Goal: Task Accomplishment & Management: Complete application form

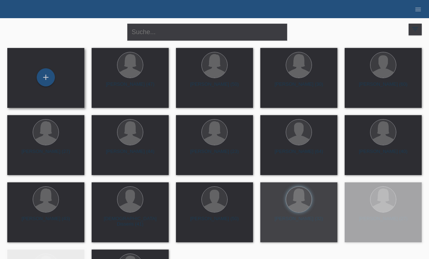
click at [55, 84] on div "+" at bounding box center [46, 77] width 66 height 19
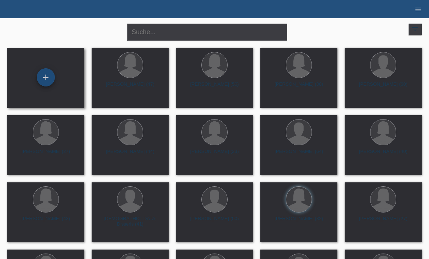
click at [51, 78] on div "+" at bounding box center [45, 77] width 17 height 12
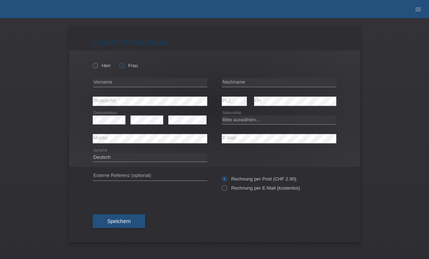
click at [127, 65] on label "Frau" at bounding box center [128, 65] width 19 height 5
click at [124, 65] on input "Frau" at bounding box center [121, 65] width 5 height 5
radio input "true"
click at [135, 85] on input "text" at bounding box center [150, 82] width 115 height 9
type input "Ulrike"
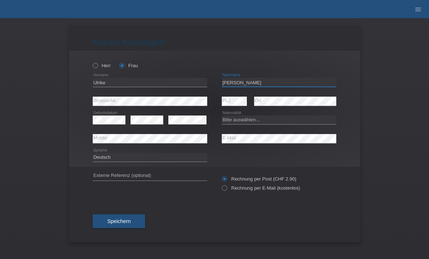
type input "[PERSON_NAME]"
click at [252, 122] on select "Bitte auswählen... Schweiz Deutschland Liechtenstein Österreich ------------ Af…" at bounding box center [279, 120] width 115 height 9
select select "DE"
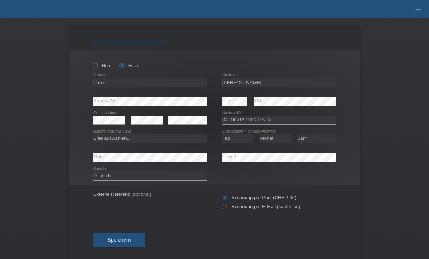
click at [228, 210] on label "Rechnung per E-Mail (kostenlos)" at bounding box center [261, 206] width 78 height 5
click at [227, 211] on input "Rechnung per E-Mail (kostenlos)" at bounding box center [224, 208] width 5 height 9
radio input "true"
click at [127, 138] on select "Bitte auswählen... C B B - Flüchtlingsstatus Andere" at bounding box center [150, 138] width 115 height 9
select select "B"
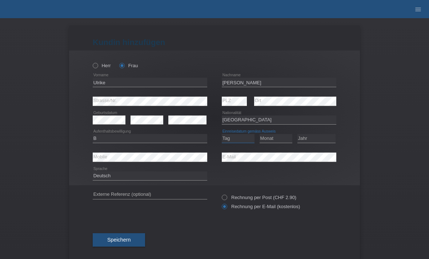
click at [241, 140] on select "Tag 01 02 03 04 05 06 07 08 09 10 11" at bounding box center [238, 138] width 33 height 9
select select "01"
click at [277, 141] on select "Monat 01 02 03 04 05 06 07 08 09 10 11" at bounding box center [276, 138] width 33 height 9
select select "01"
click at [312, 142] on select "Jahr 2025 2024 2023 2022 2021 2020 2019 2018 2017 2016 2015 2014 2013 2012 2011…" at bounding box center [317, 138] width 38 height 9
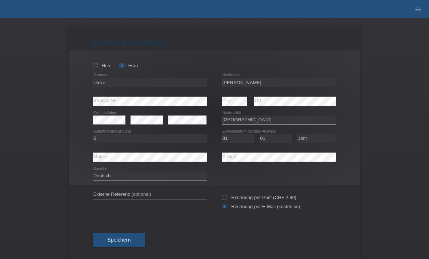
select select "2024"
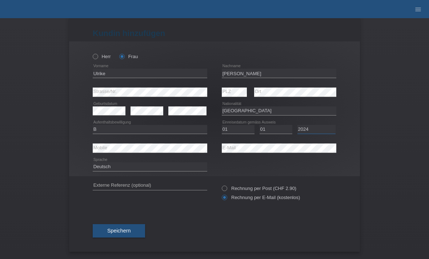
scroll to position [12, 0]
click at [122, 226] on button "Speichern" at bounding box center [119, 232] width 52 height 14
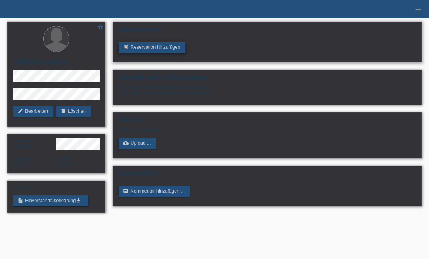
click at [171, 48] on link "post_add Reservation hinzufügen" at bounding box center [152, 47] width 67 height 11
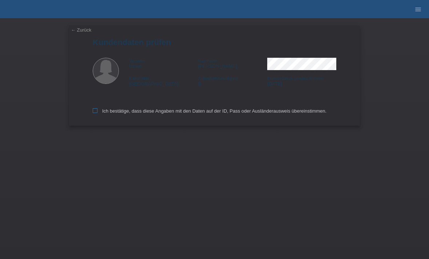
click at [99, 113] on label "Ich bestätige, dass diese Angaben mit den Daten auf der ID, Pass oder Ausländer…" at bounding box center [210, 110] width 234 height 5
click at [98, 113] on input "Ich bestätige, dass diese Angaben mit den Daten auf der ID, Pass oder Ausländer…" at bounding box center [95, 110] width 5 height 5
checkbox input "true"
